Goal: Task Accomplishment & Management: Complete application form

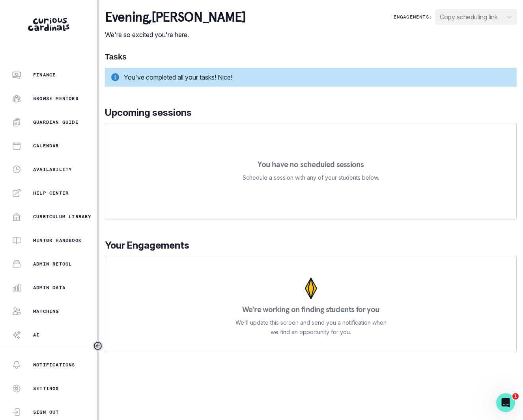
scroll to position [63, 0]
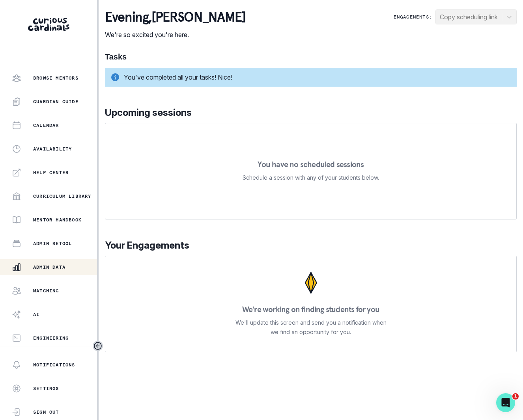
click at [57, 266] on p "Admin Data" at bounding box center [49, 267] width 32 height 6
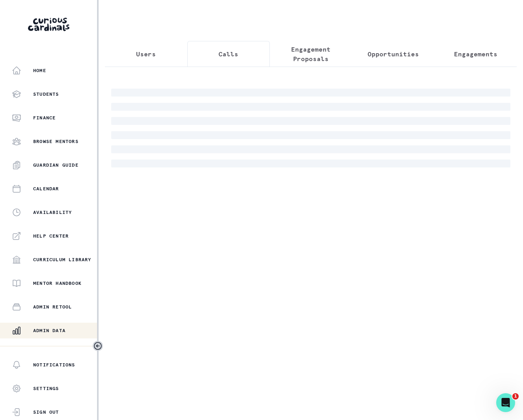
click at [226, 54] on p "Calls" at bounding box center [228, 53] width 20 height 9
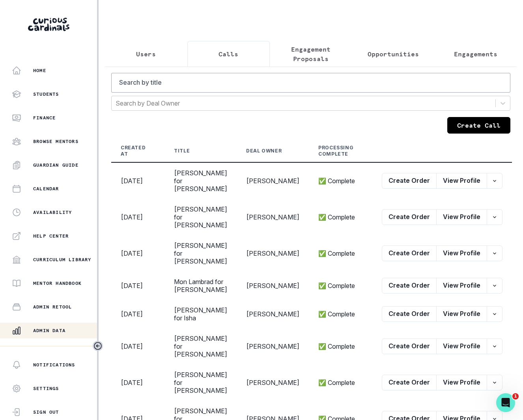
click at [468, 126] on button "Create Call" at bounding box center [478, 125] width 63 height 17
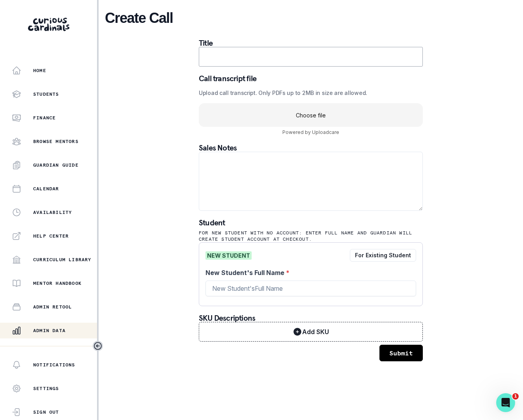
click at [245, 47] on input "text" at bounding box center [311, 57] width 224 height 20
type input "[DATE][PERSON_NAME] for [PERSON_NAME]"
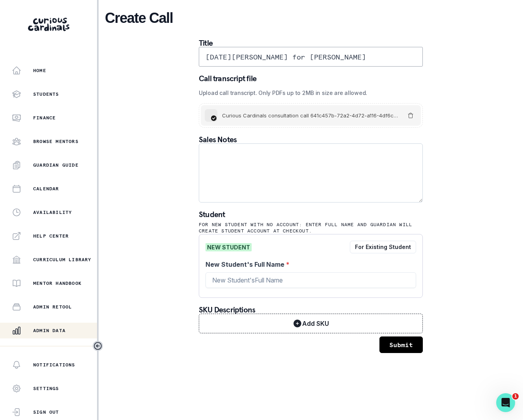
click at [215, 155] on textarea at bounding box center [311, 173] width 224 height 59
paste textarea "Student first name: [PERSON_NAME] Student last name: [GEOGRAPHIC_DATA] [PERSON_…"
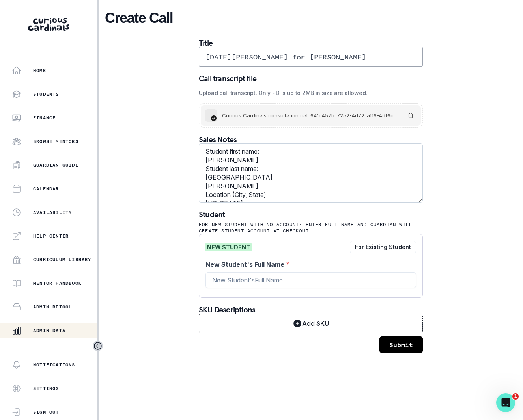
scroll to position [32, 0]
type textarea "Student first name: [PERSON_NAME] Student last name: [GEOGRAPHIC_DATA] [PERSON_…"
click at [229, 280] on input "New Student's Full Name *" at bounding box center [310, 280] width 211 height 16
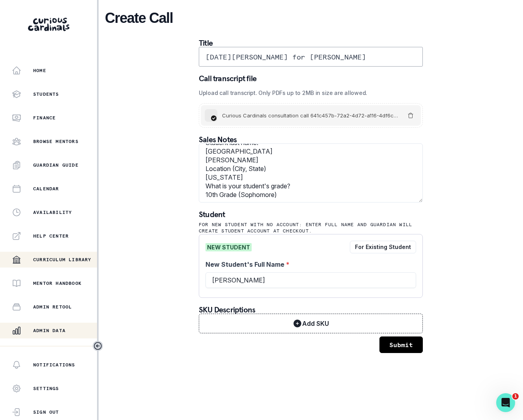
type input "[PERSON_NAME]"
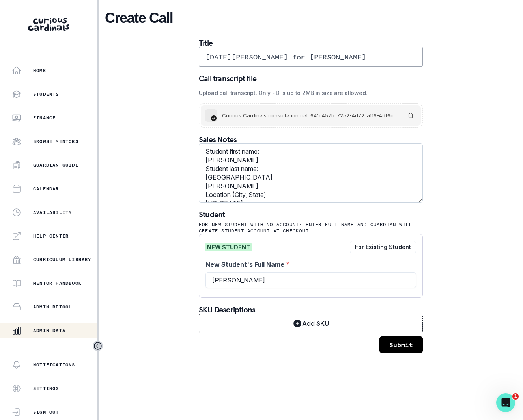
scroll to position [35, 0]
click at [265, 281] on input "[PERSON_NAME]" at bounding box center [310, 280] width 211 height 16
click at [402, 343] on button "Submit" at bounding box center [400, 345] width 43 height 17
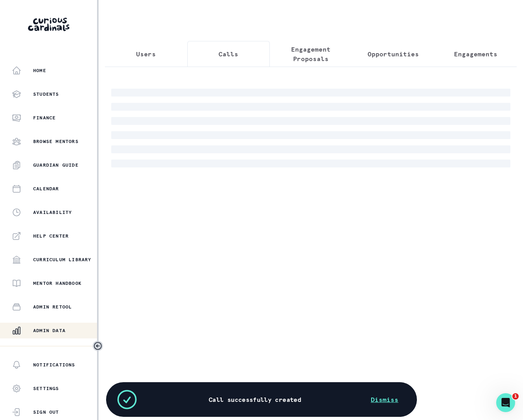
click at [223, 61] on button "Calls" at bounding box center [228, 54] width 82 height 26
